Goal: Find specific page/section: Find specific page/section

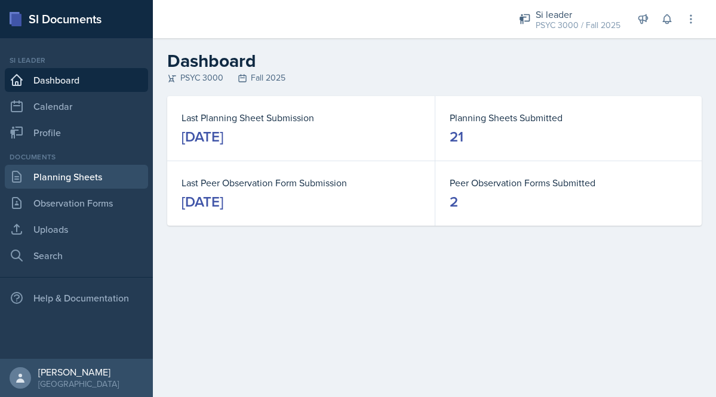
click at [65, 181] on link "Planning Sheets" at bounding box center [76, 177] width 143 height 24
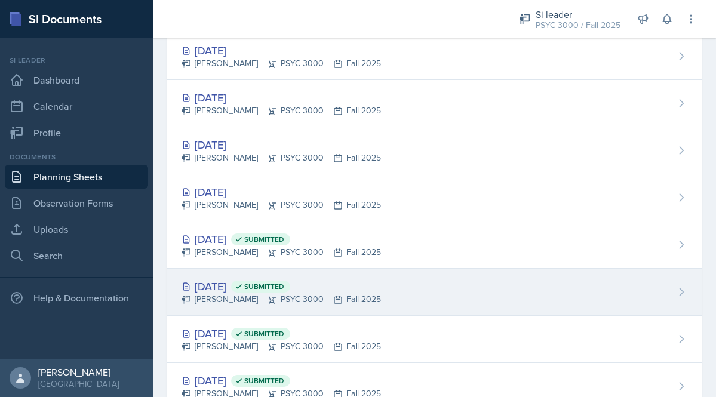
scroll to position [91, 0]
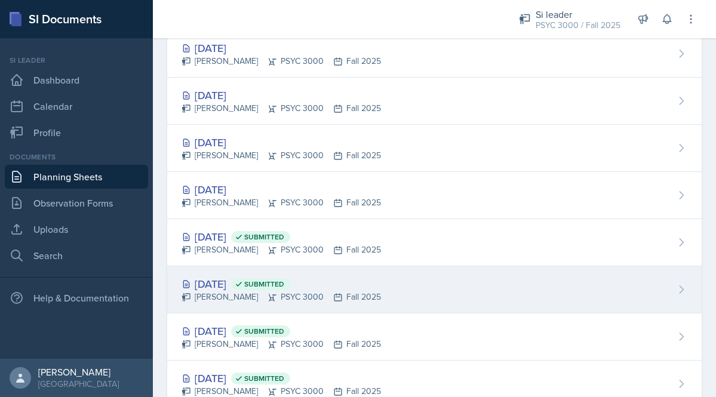
click at [266, 295] on div "Maci DeMott PSYC 3000 Fall 2025" at bounding box center [280, 297] width 199 height 13
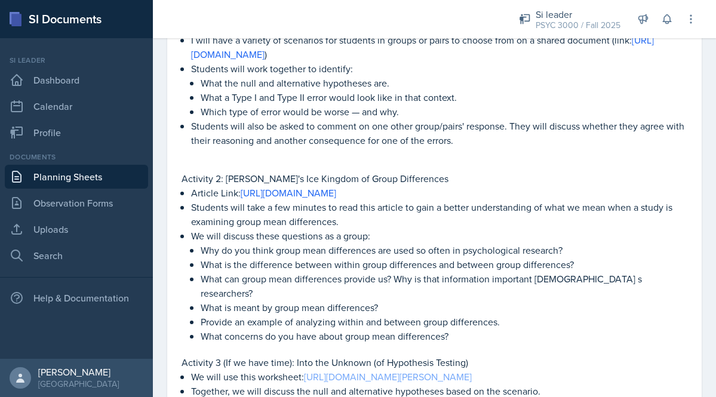
scroll to position [319, 4]
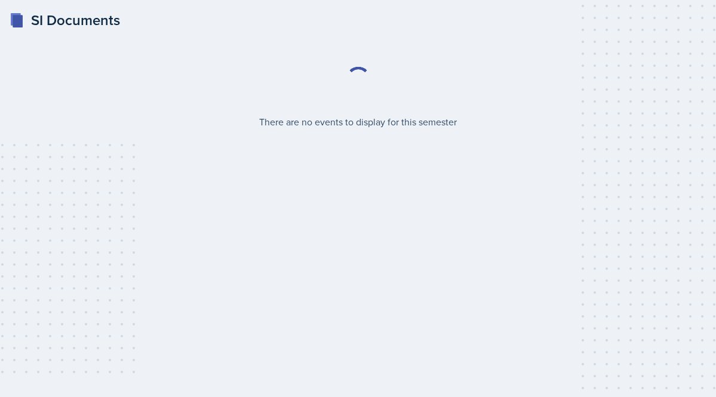
select select "2bed604d-1099-4043-b1bc-2365e8740244"
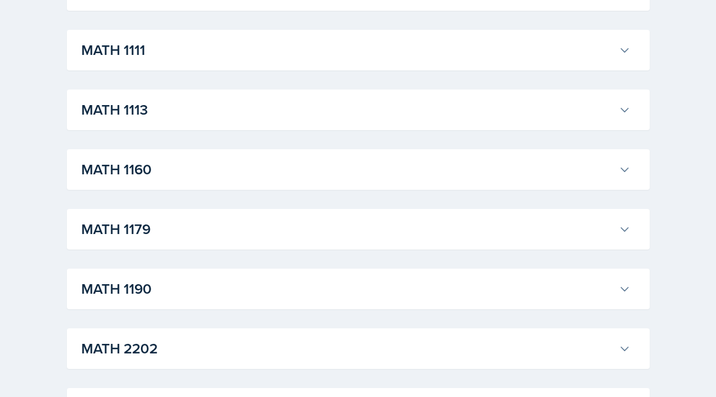
scroll to position [1096, 0]
click at [156, 307] on div "MATH 1190 Kris Prasad Professor: Jon Noring Export to Google Calendar Recurring…" at bounding box center [358, 287] width 582 height 41
click at [161, 287] on h3 "MATH 1190" at bounding box center [347, 287] width 532 height 21
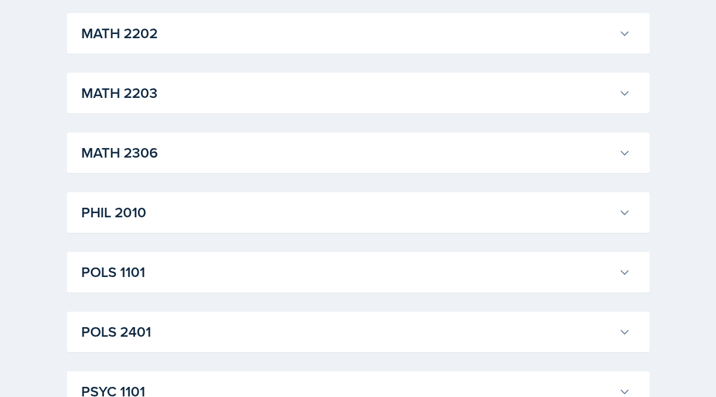
click at [153, 44] on h3 "MATH 2202" at bounding box center [347, 33] width 532 height 21
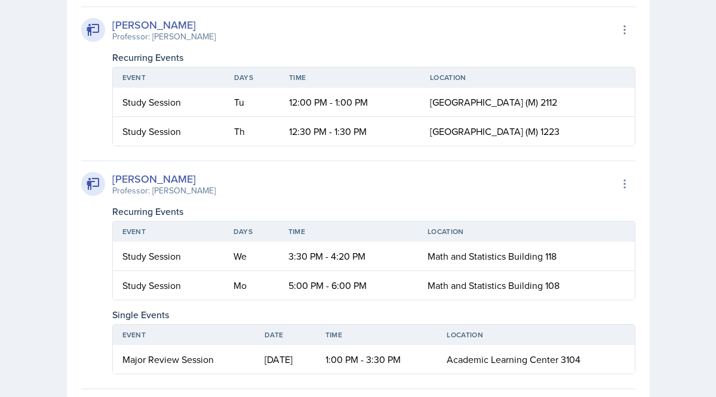
scroll to position [3746, 1]
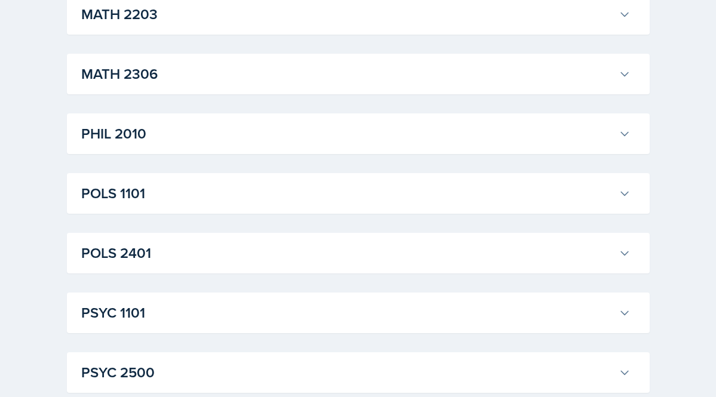
click at [150, 25] on h3 "MATH 2203" at bounding box center [347, 14] width 532 height 21
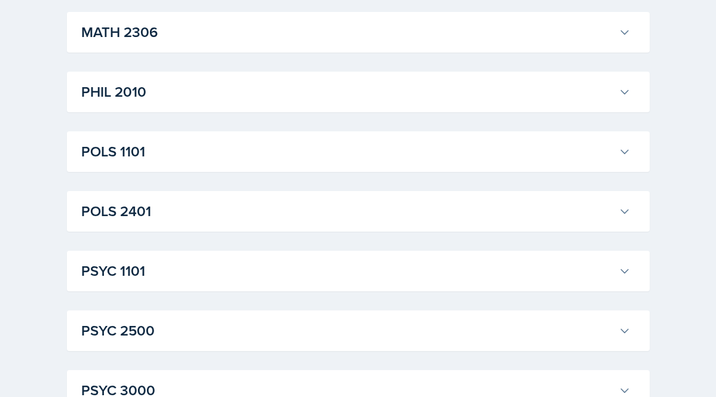
click at [149, 43] on h3 "MATH 2306" at bounding box center [347, 31] width 532 height 21
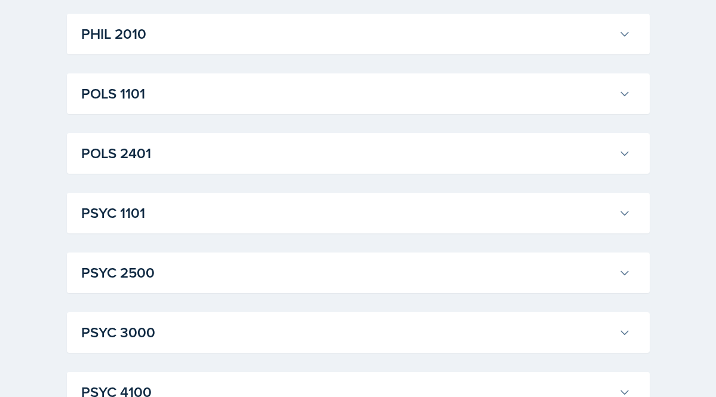
click at [149, 47] on button "PHIL 2010" at bounding box center [356, 34] width 554 height 26
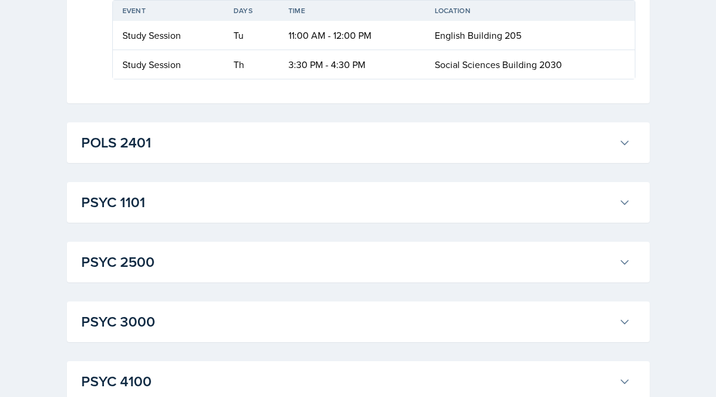
scroll to position [6484, 1]
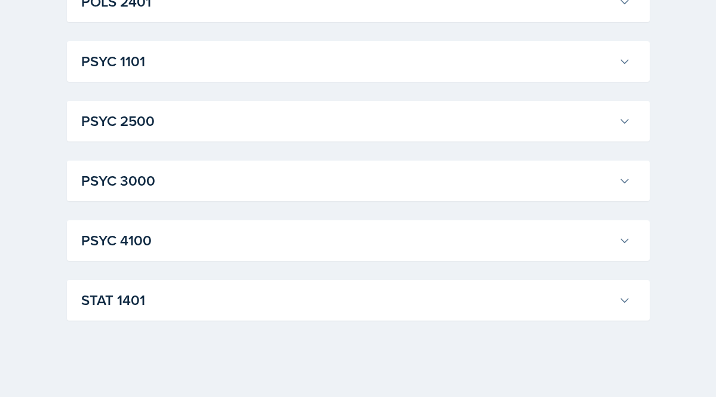
click at [141, 13] on h3 "POLS 2401" at bounding box center [347, 1] width 532 height 21
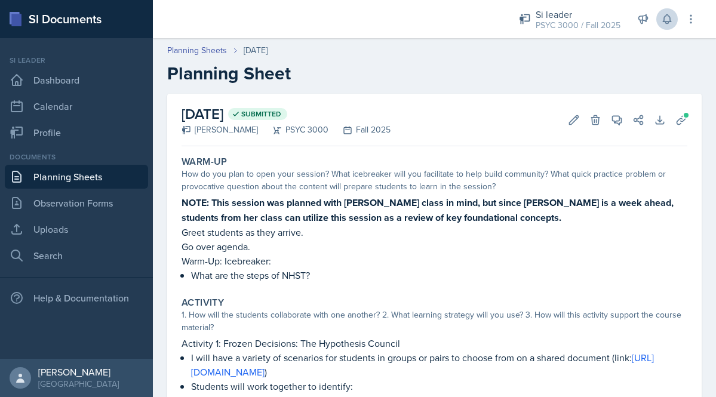
click at [671, 26] on button at bounding box center [666, 18] width 21 height 21
